Goal: Task Accomplishment & Management: Manage account settings

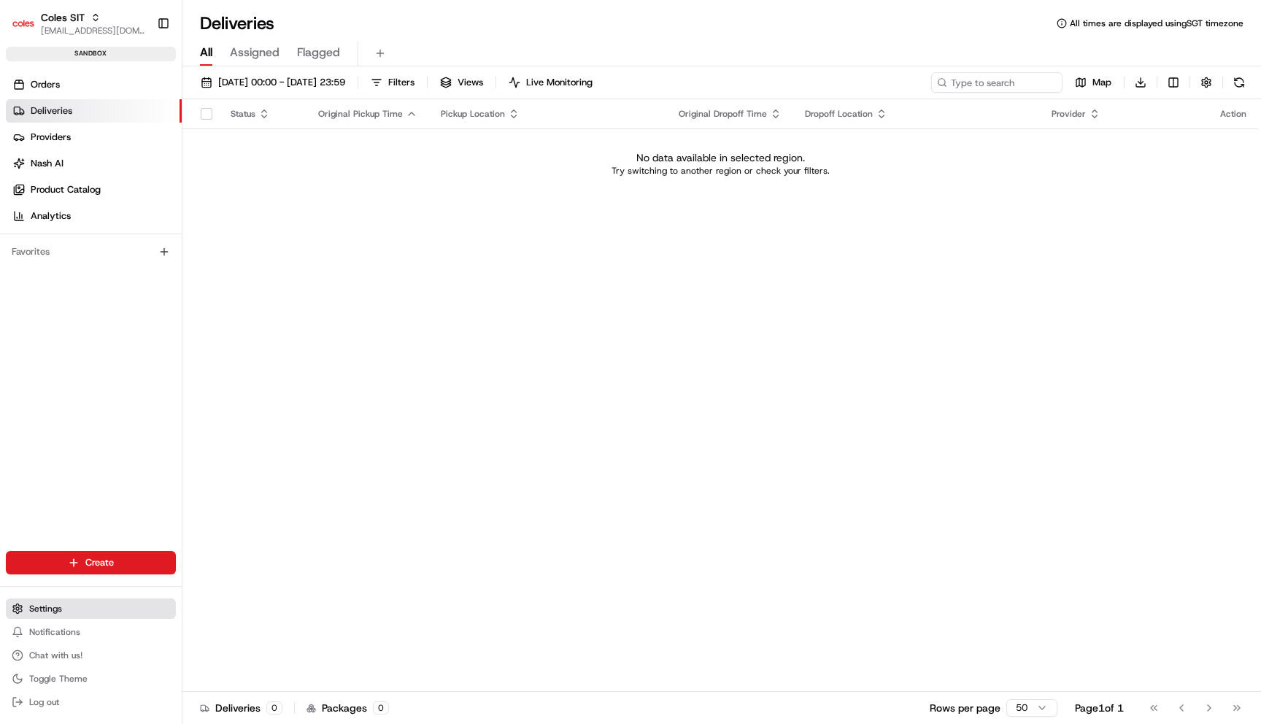
click at [95, 612] on button "Settings" at bounding box center [91, 609] width 170 height 20
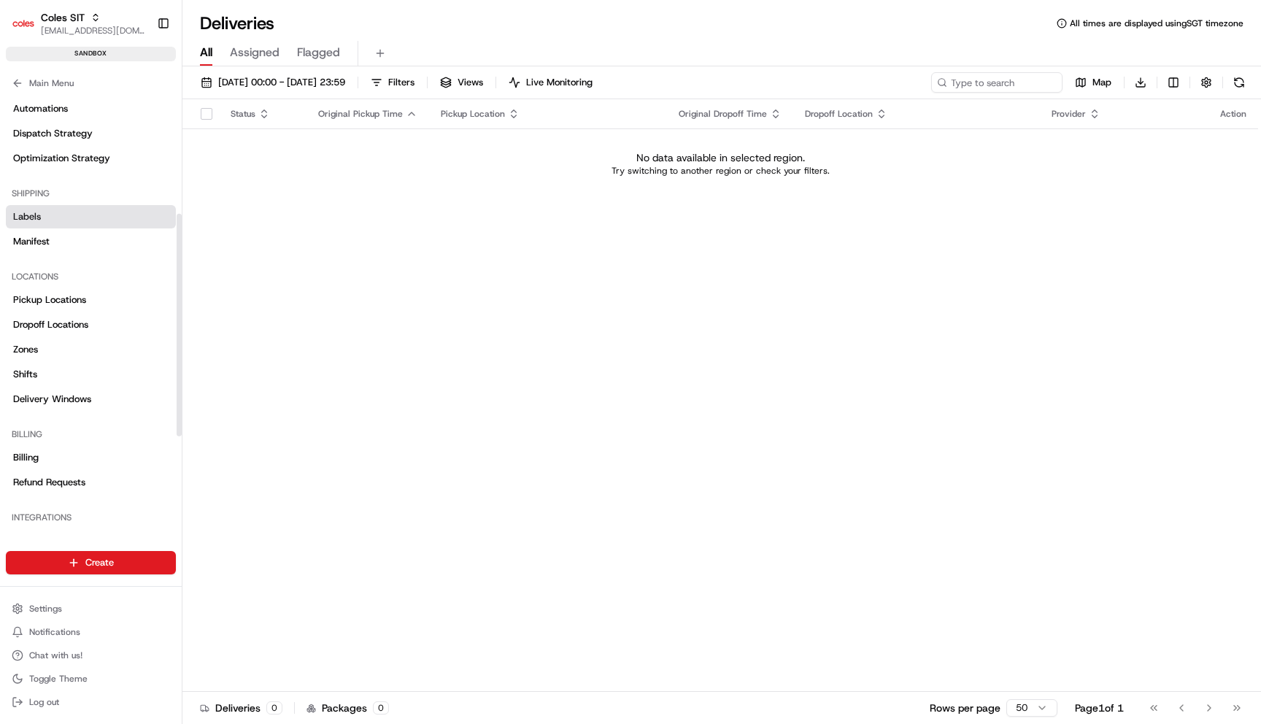
scroll to position [241, 0]
click at [72, 383] on link "Shifts" at bounding box center [91, 375] width 170 height 23
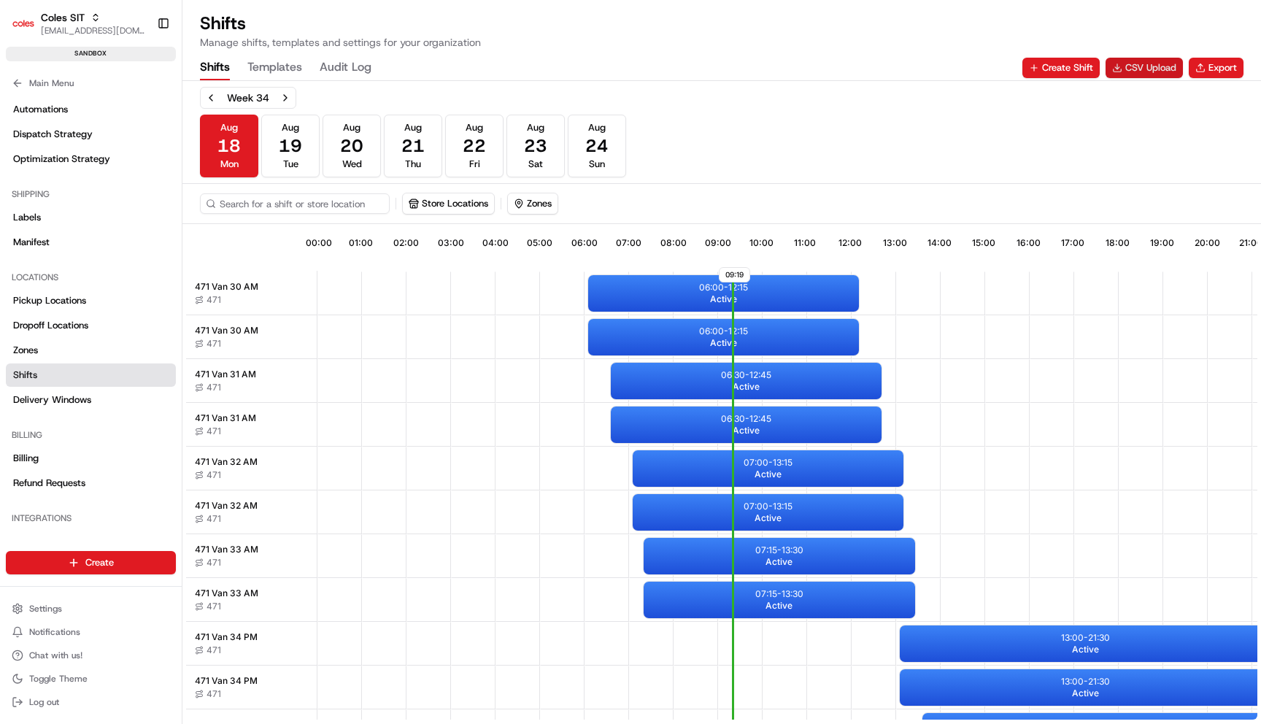
click at [1139, 69] on button "CSV Upload" at bounding box center [1144, 68] width 77 height 20
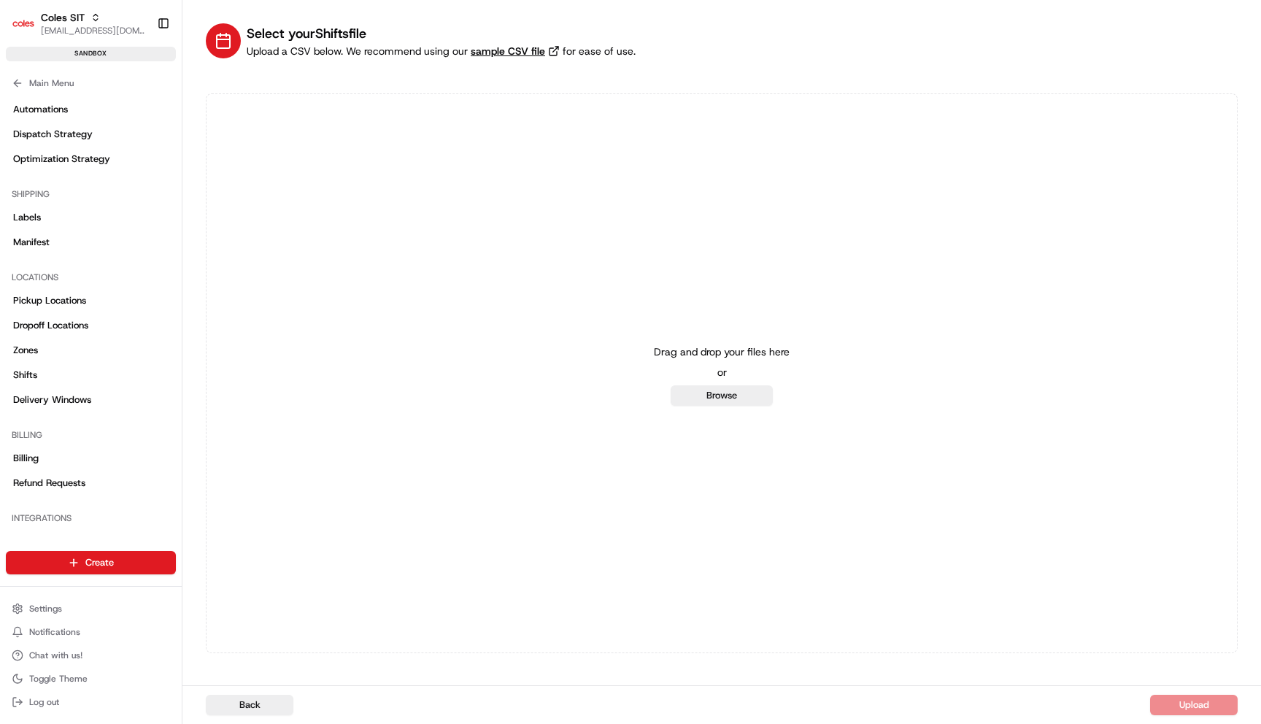
click at [504, 47] on link "sample CSV file" at bounding box center [515, 51] width 95 height 15
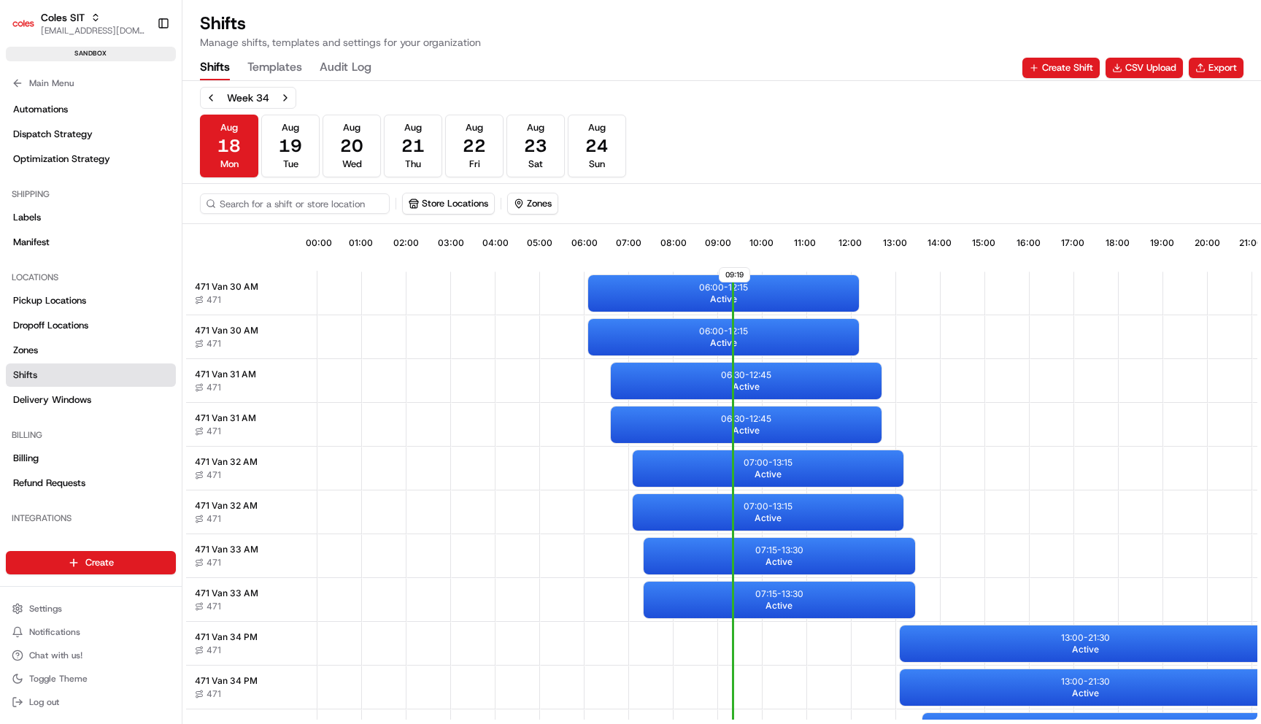
scroll to position [0, 136]
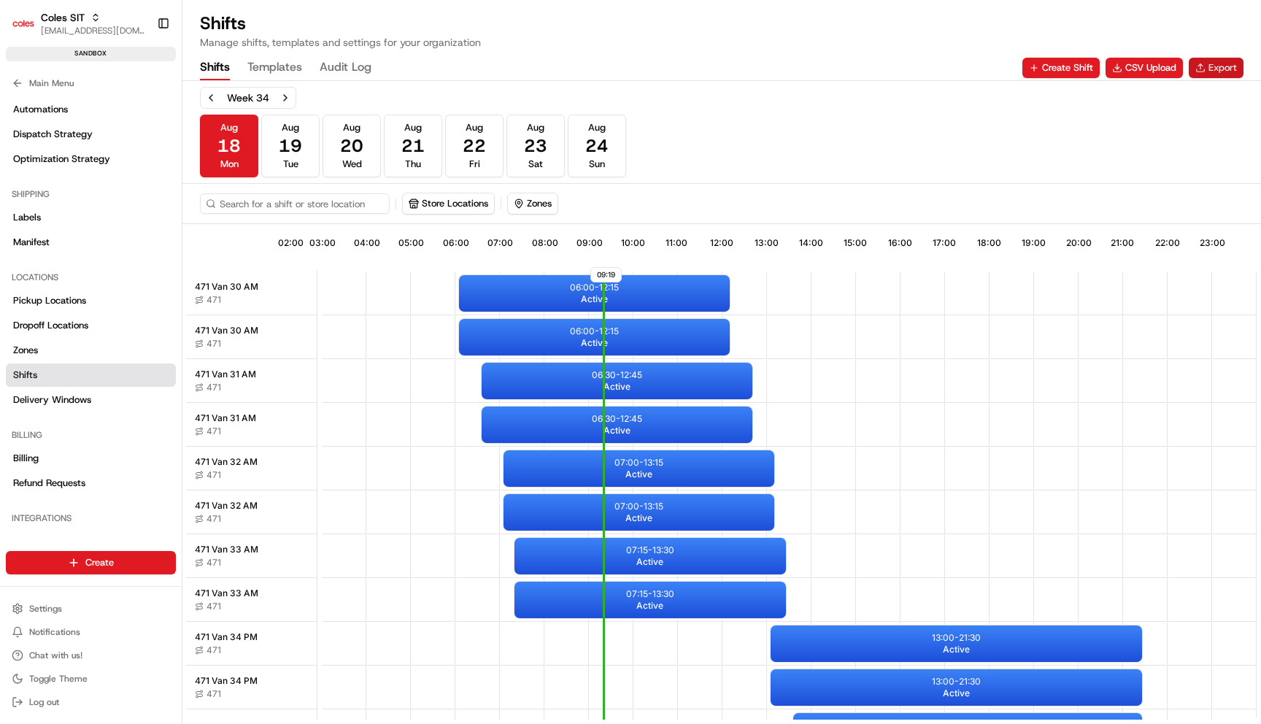
click at [1210, 69] on button "Export" at bounding box center [1216, 68] width 55 height 20
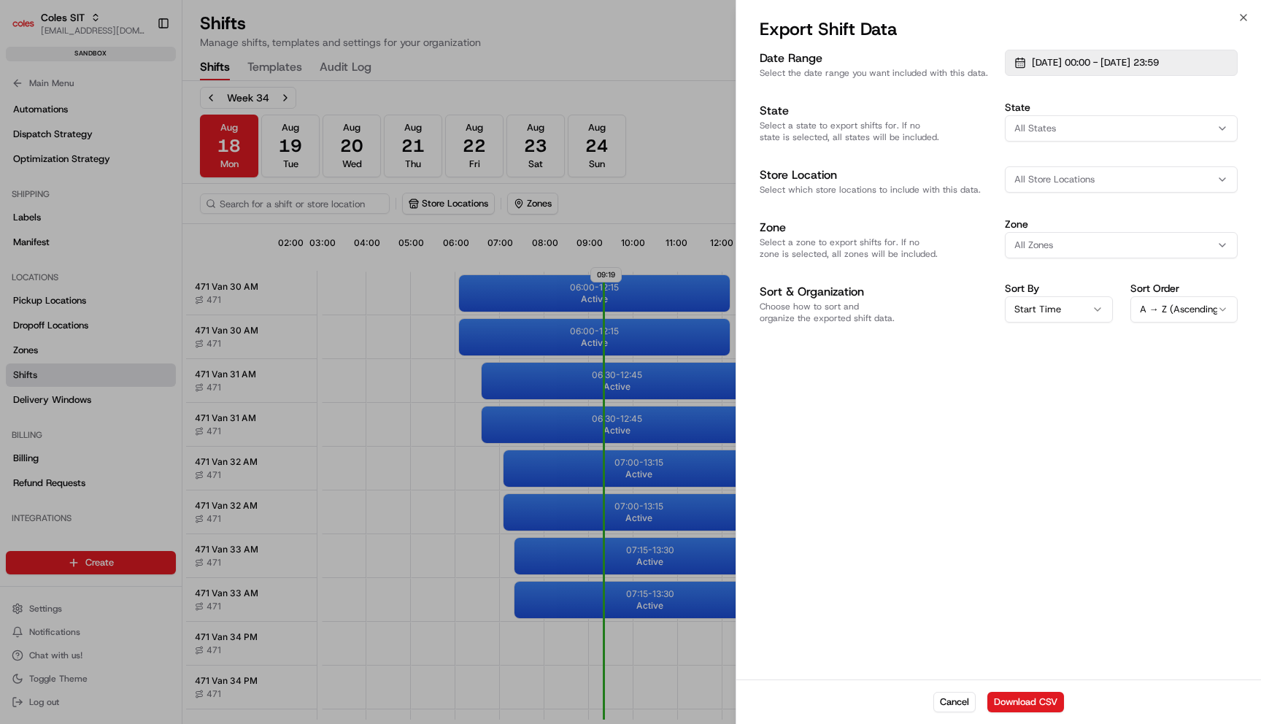
click at [1066, 58] on span "01/08/2025 00:00 - 31/08/2025 23:59" at bounding box center [1095, 62] width 127 height 13
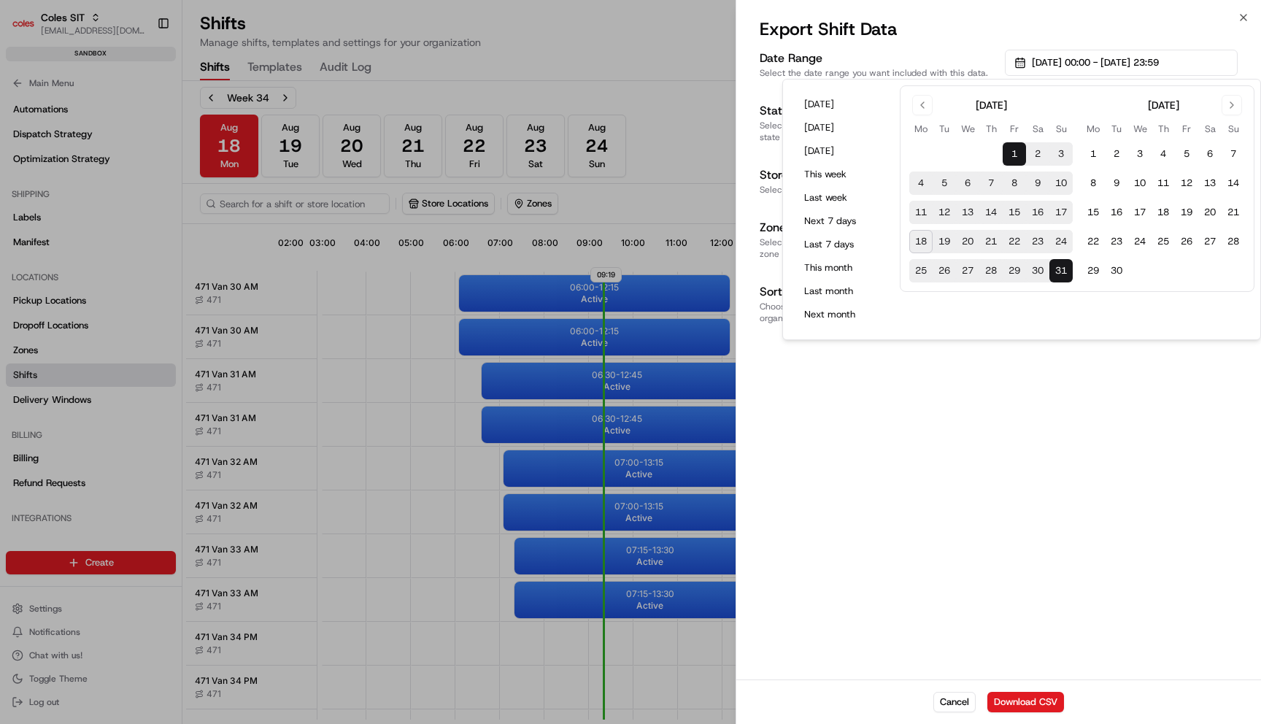
click at [917, 242] on button "18" at bounding box center [921, 241] width 23 height 23
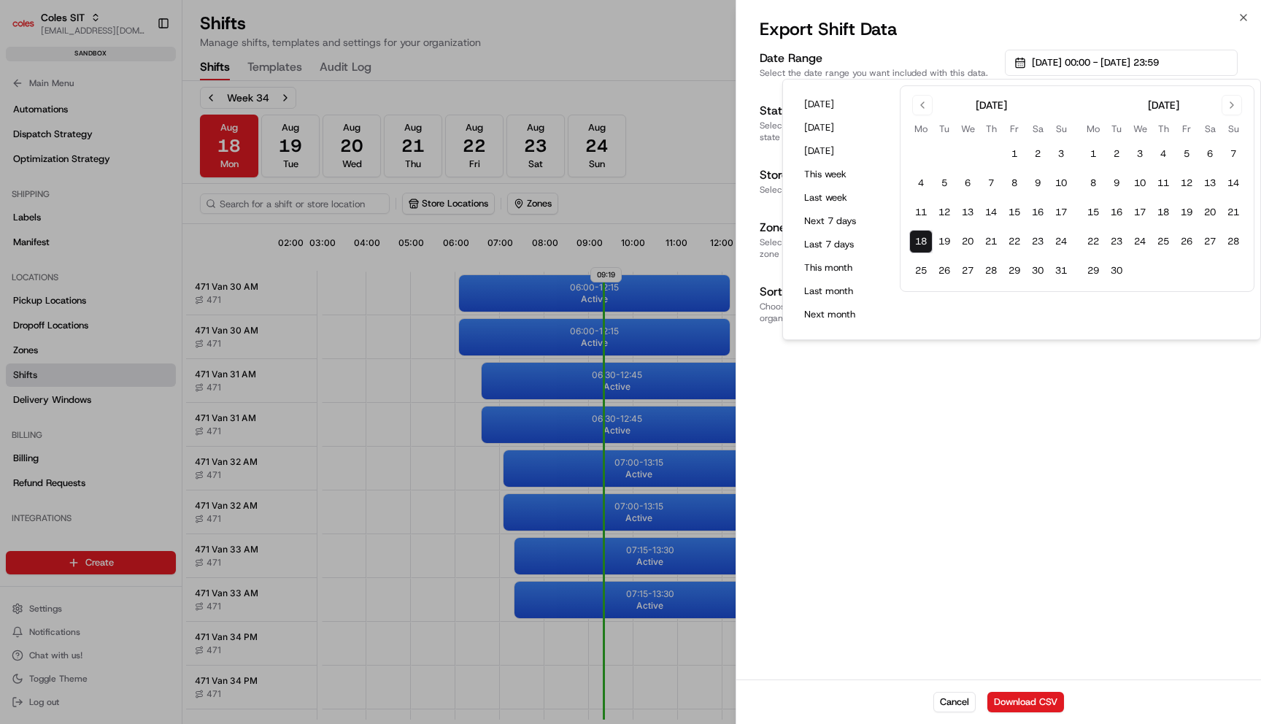
click at [917, 242] on button "18" at bounding box center [921, 241] width 23 height 23
click at [1012, 517] on div "Date Range Select the date range you want included with this data. 18/08/2025 0…" at bounding box center [999, 363] width 525 height 633
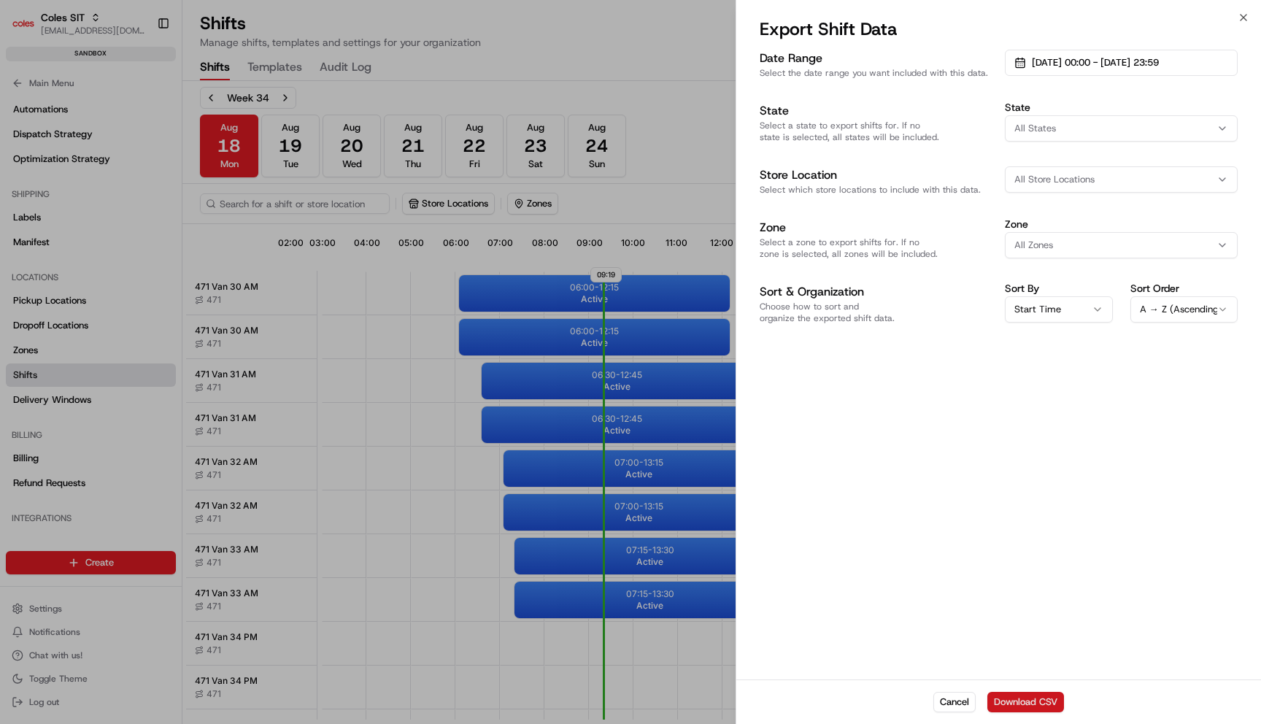
click at [1023, 704] on button "Download CSV" at bounding box center [1026, 702] width 77 height 20
